Goal: Task Accomplishment & Management: Manage account settings

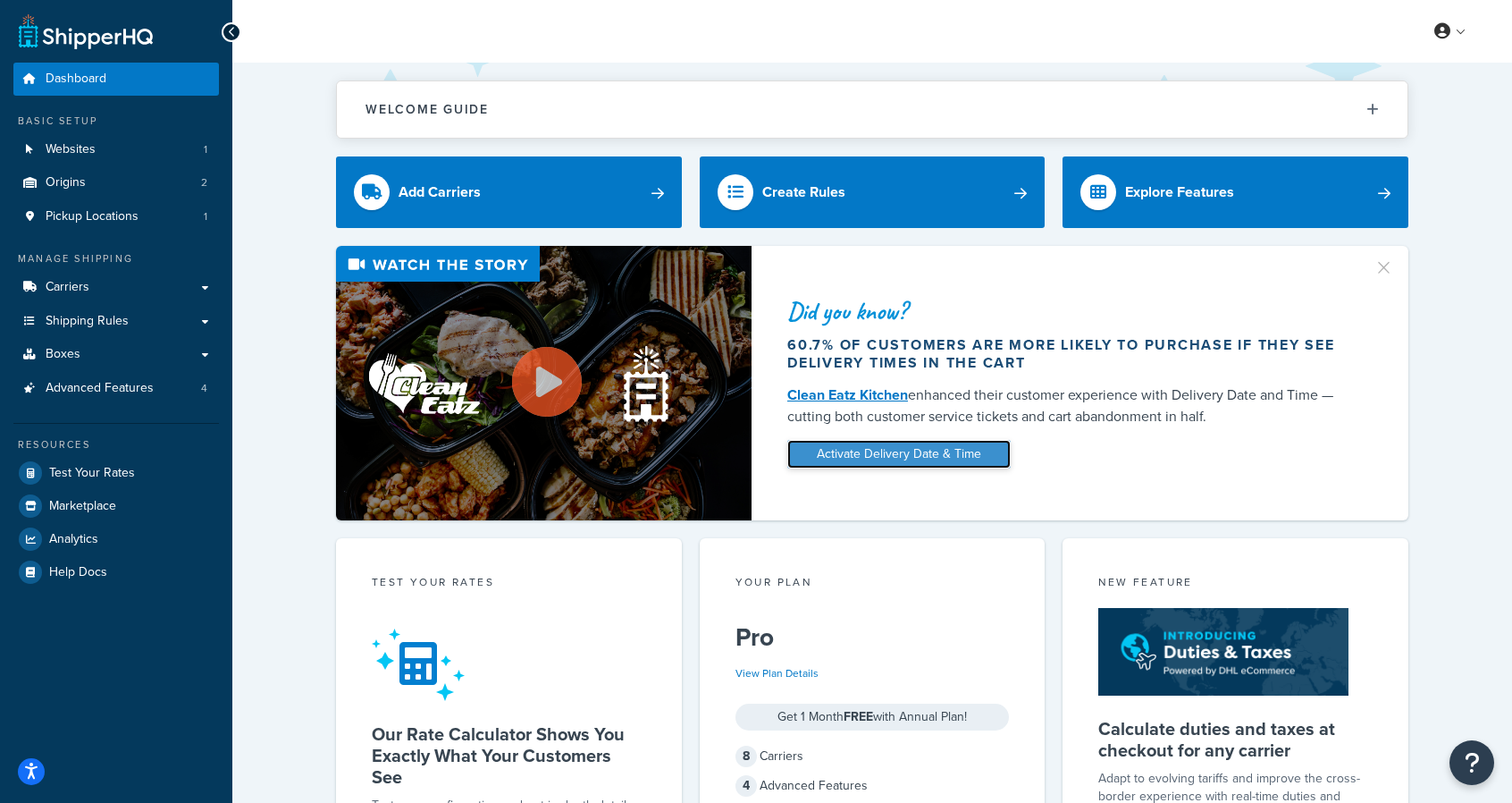
click at [886, 456] on link "Activate Delivery Date & Time" at bounding box center [899, 454] width 223 height 29
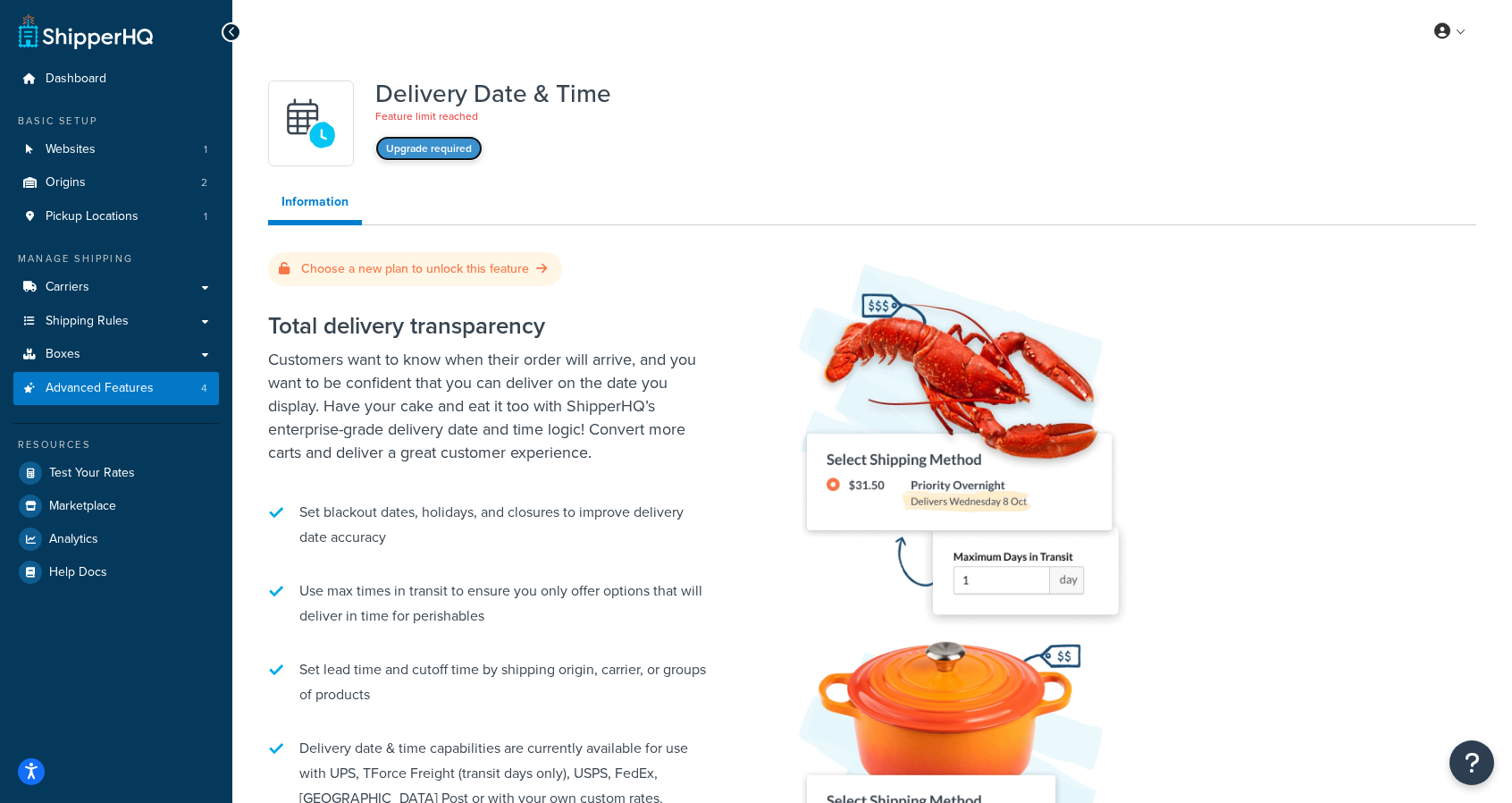
click at [427, 148] on button "Upgrade required" at bounding box center [429, 148] width 108 height 25
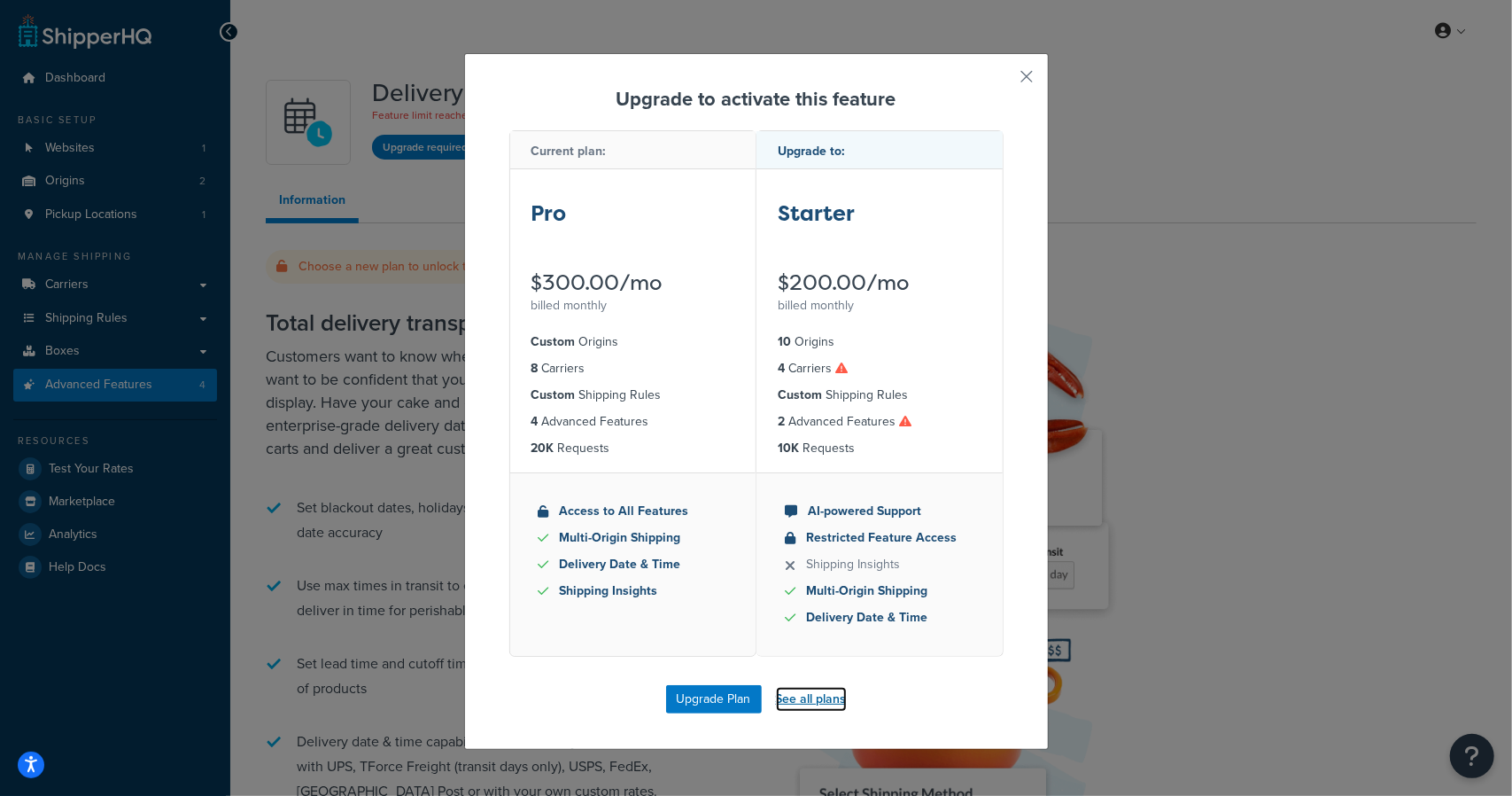
click at [787, 696] on link "See all plans" at bounding box center [812, 699] width 71 height 25
click at [1004, 81] on button "button" at bounding box center [1001, 83] width 4 height 4
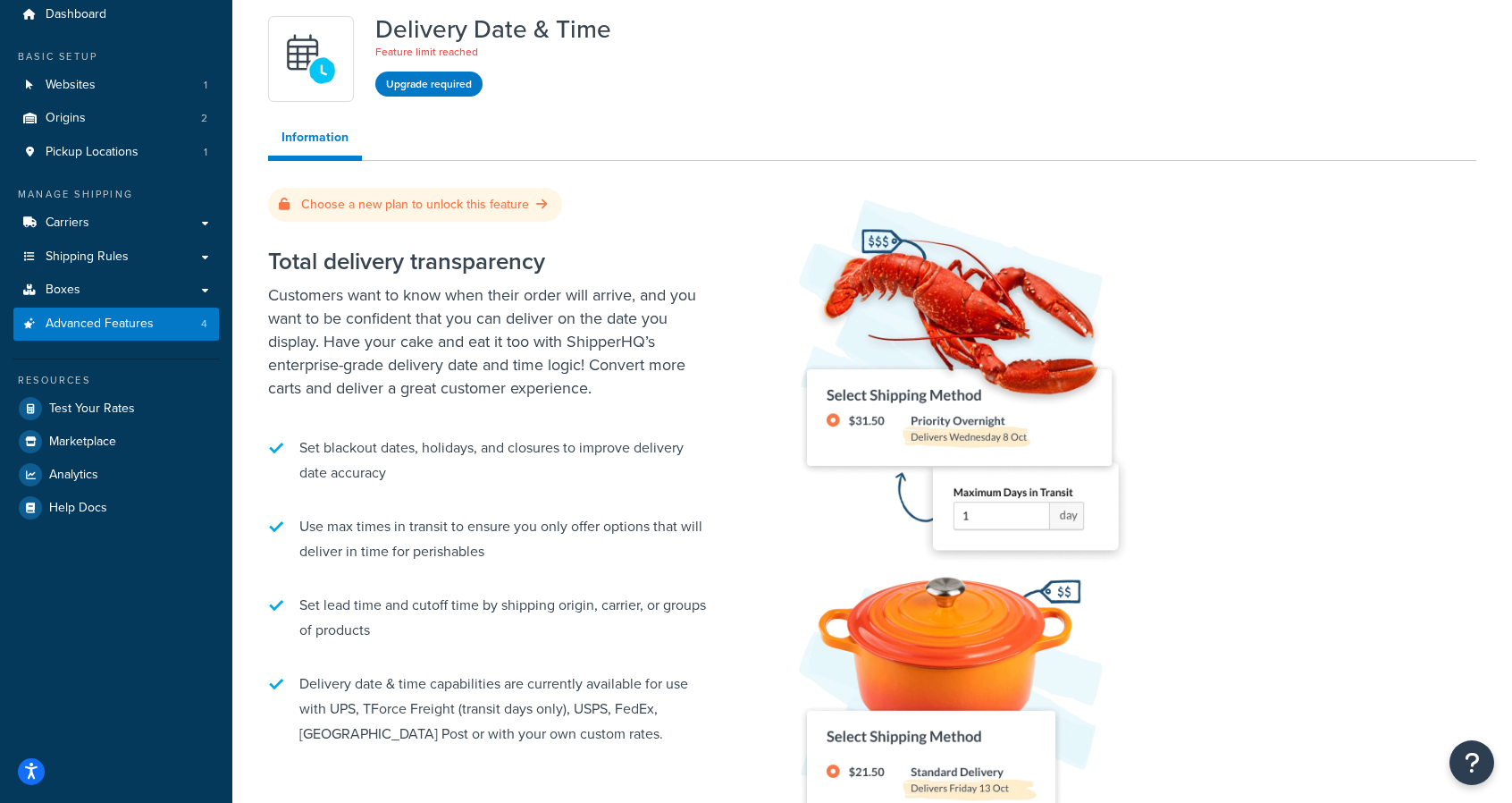
scroll to position [22, 0]
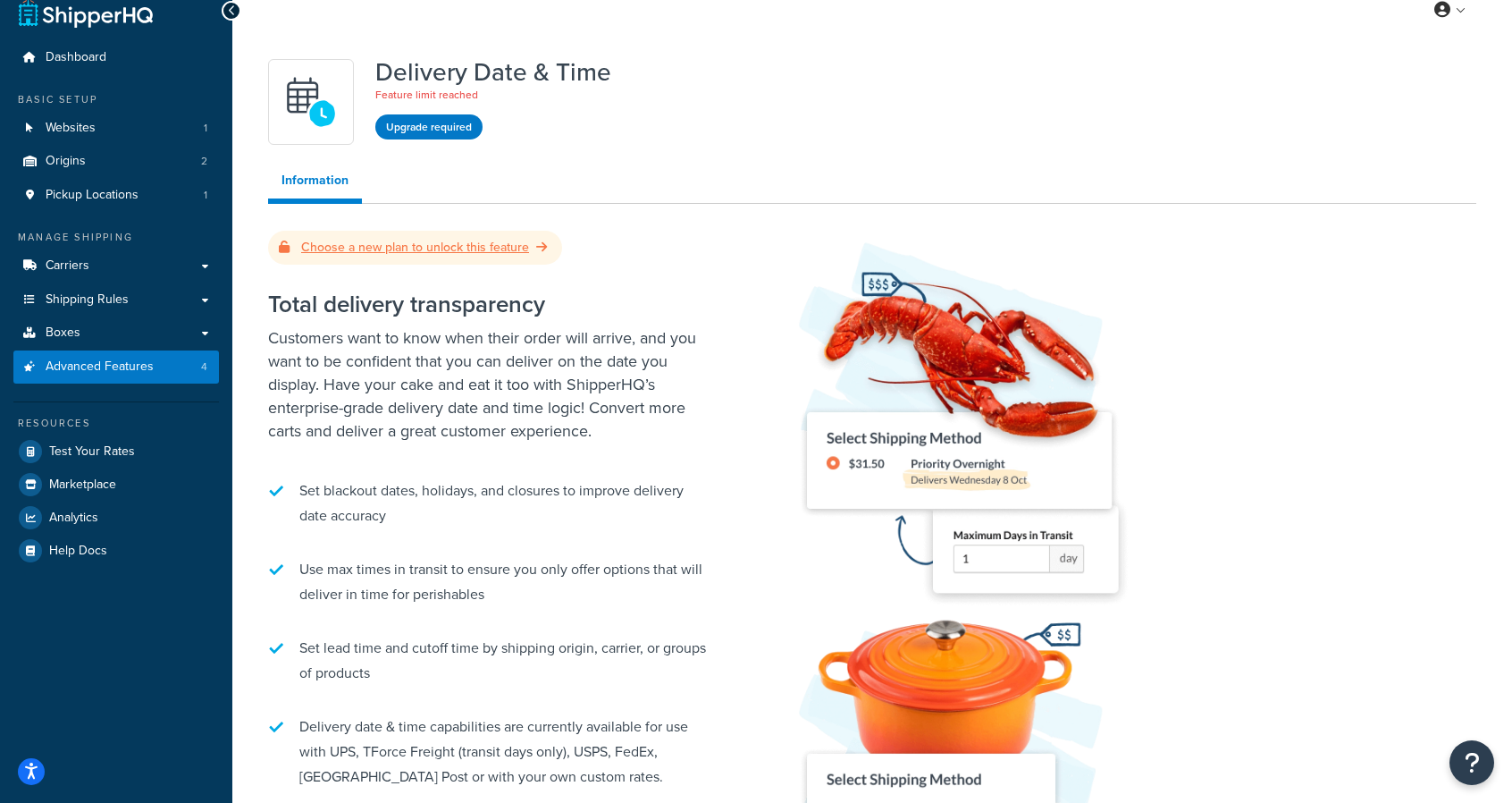
click at [483, 247] on link "Choose a new plan to unlock this feature" at bounding box center [415, 247] width 273 height 19
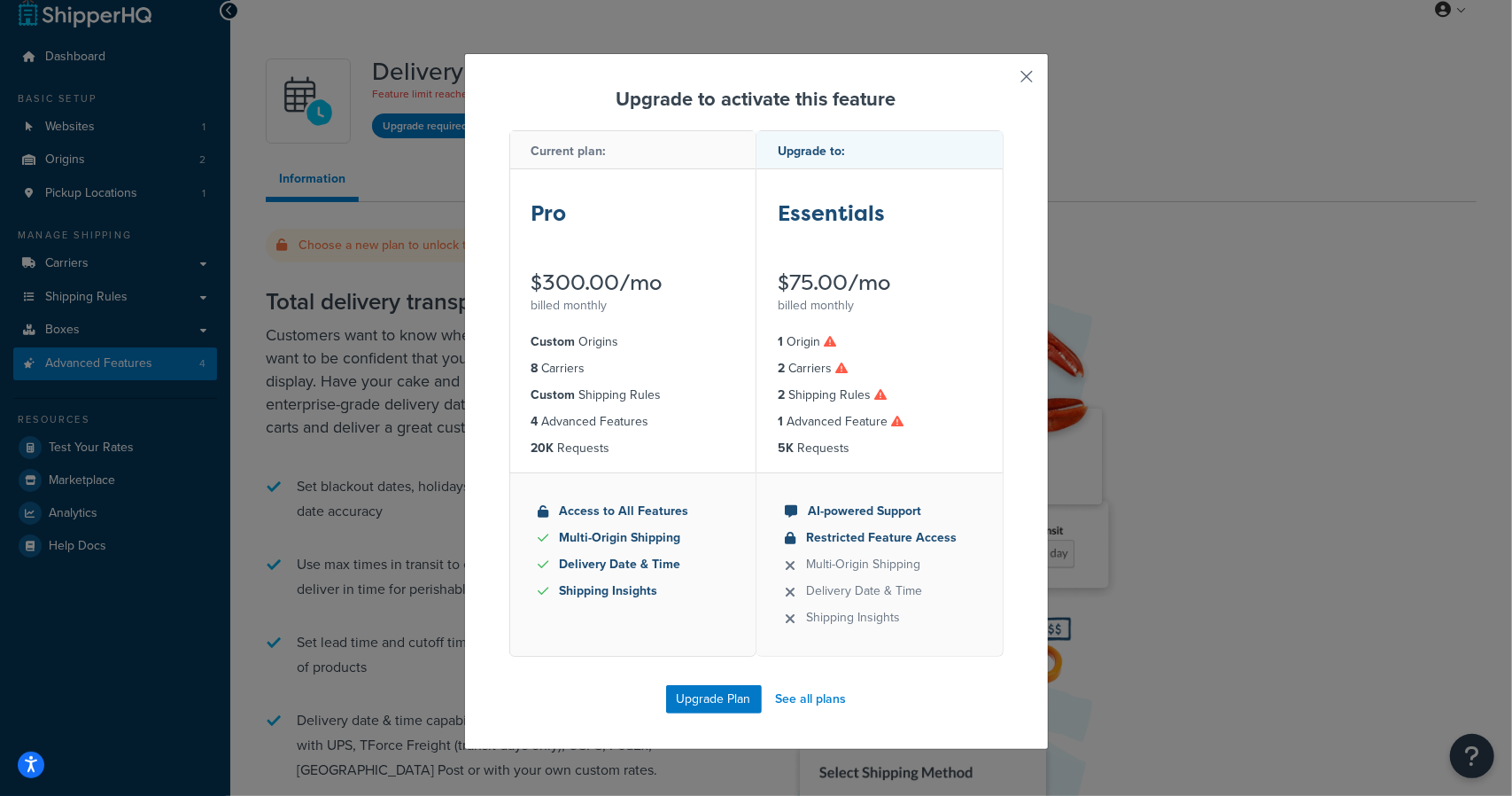
click at [1004, 81] on button "button" at bounding box center [1001, 83] width 4 height 4
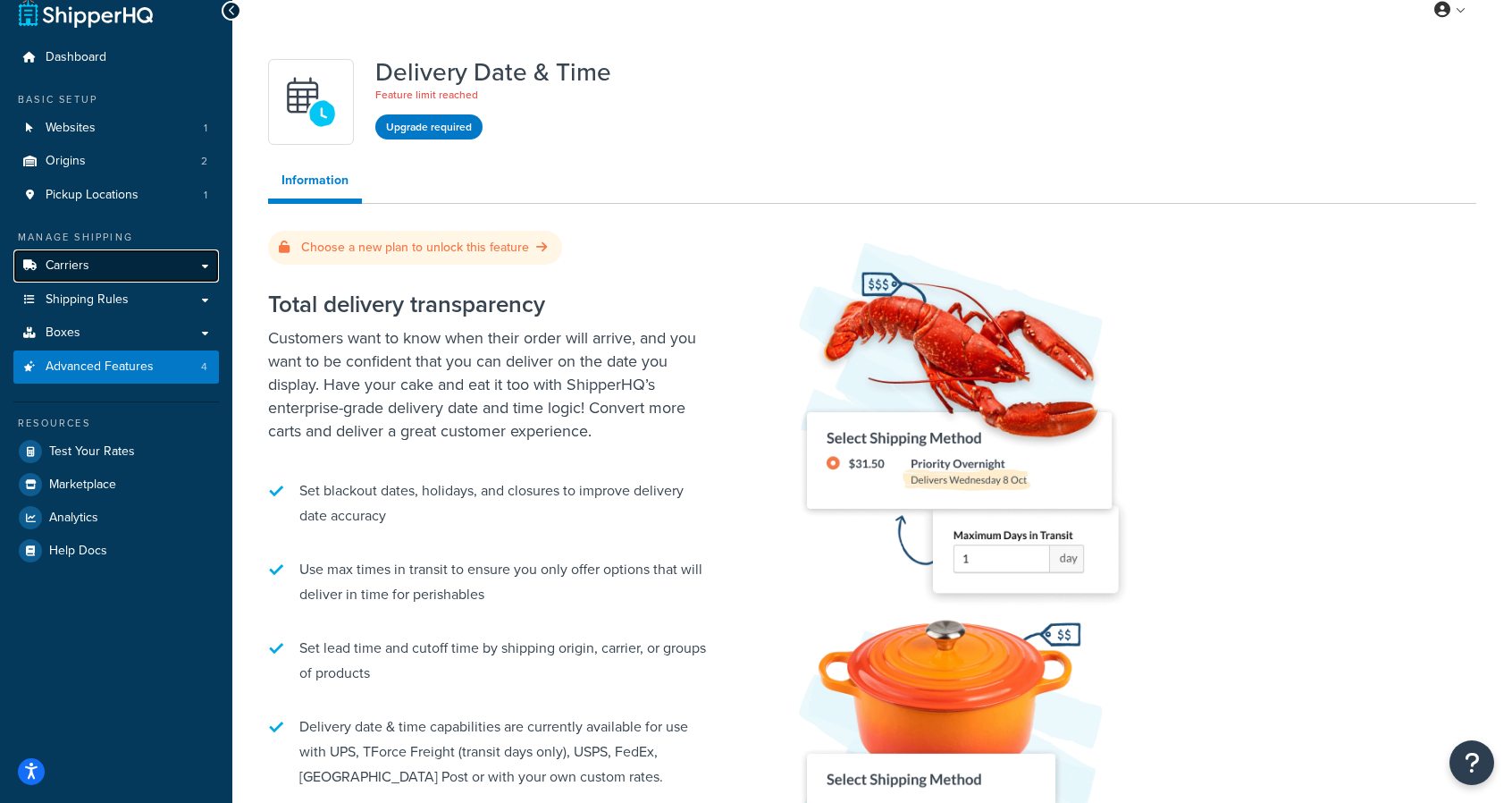
click at [95, 262] on link "Carriers" at bounding box center [116, 266] width 205 height 33
